Goal: Task Accomplishment & Management: Use online tool/utility

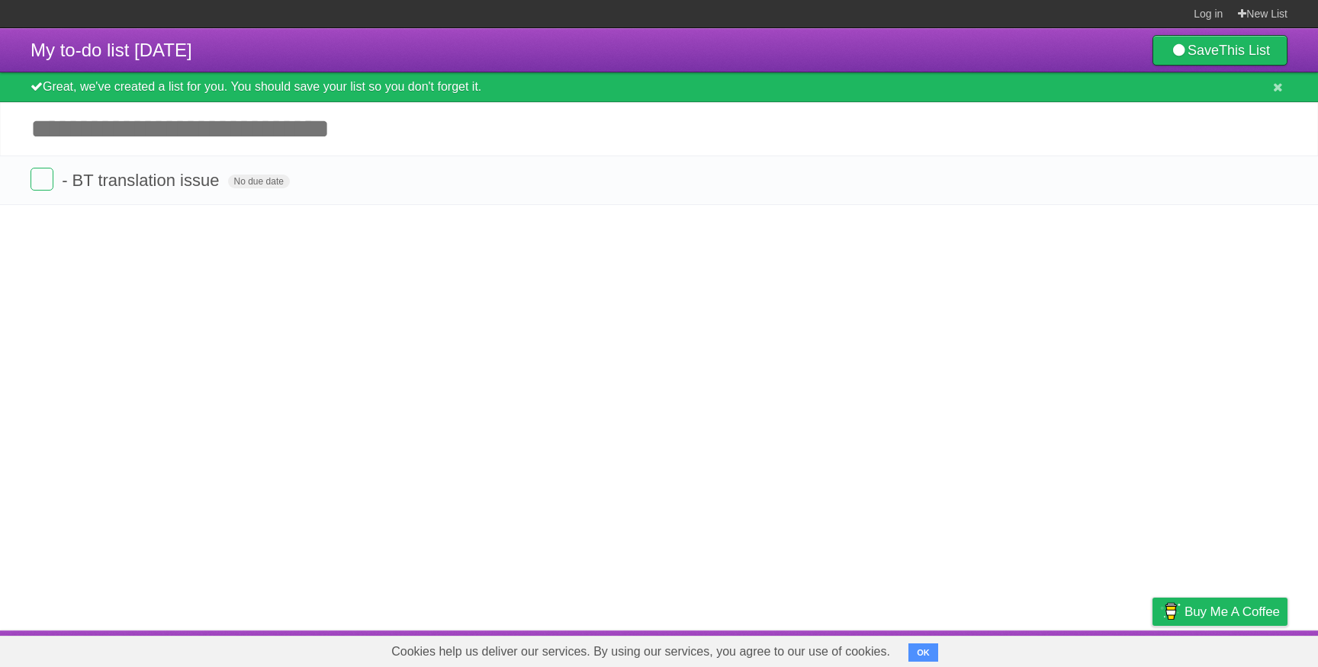
click at [122, 271] on article "My to-do list 10/06/2025 Save This List Great, we've created a list for you. Yo…" at bounding box center [659, 329] width 1318 height 602
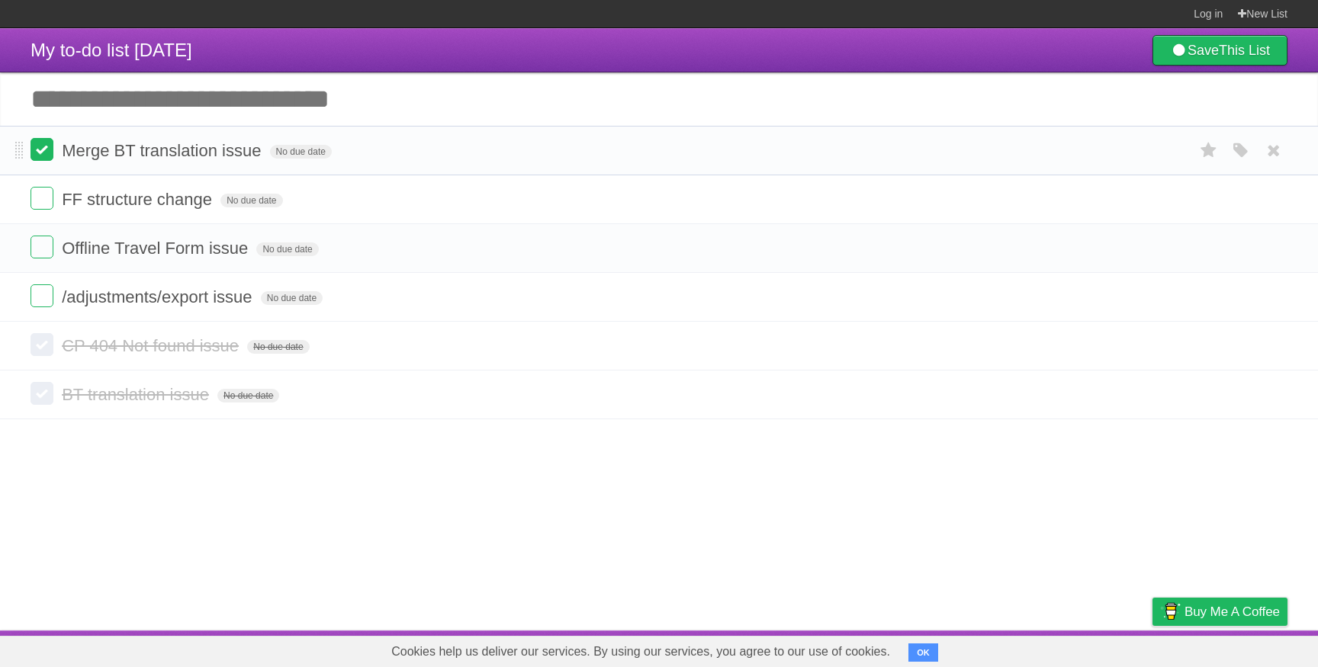
click at [41, 153] on label at bounding box center [42, 149] width 23 height 23
